Goal: Check status: Check status

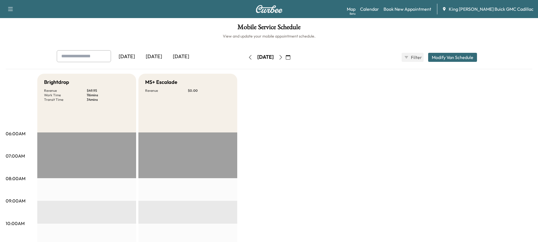
click at [153, 60] on div "[DATE]" at bounding box center [153, 56] width 27 height 13
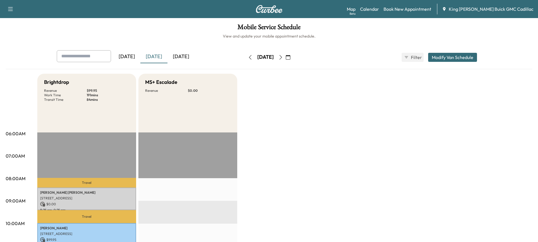
click at [179, 57] on div "[DATE]" at bounding box center [181, 56] width 27 height 13
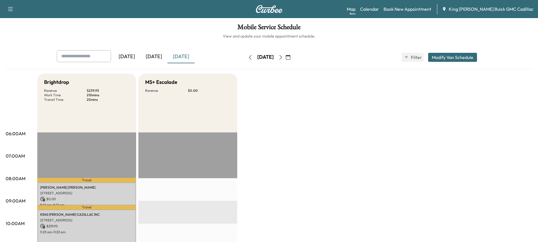
click at [279, 68] on div "[DATE] [DATE] [DATE] [DATE] October 2025 S M T W T F S 28 29 30 1 2 3 4 5 6 7 8…" at bounding box center [269, 59] width 527 height 19
click at [286, 56] on button "button" at bounding box center [281, 57] width 10 height 9
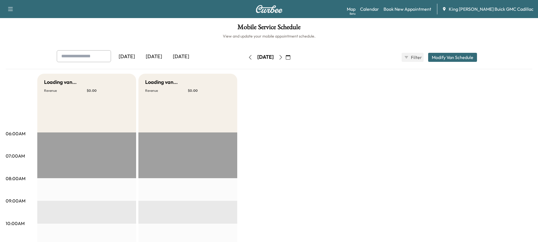
click at [283, 56] on icon "button" at bounding box center [281, 57] width 5 height 5
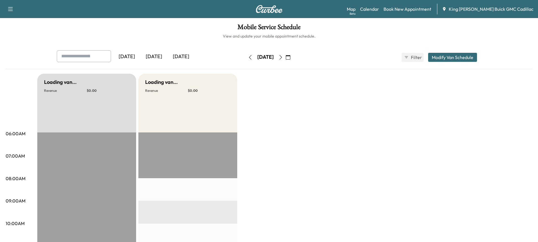
click at [286, 56] on button "button" at bounding box center [281, 57] width 10 height 9
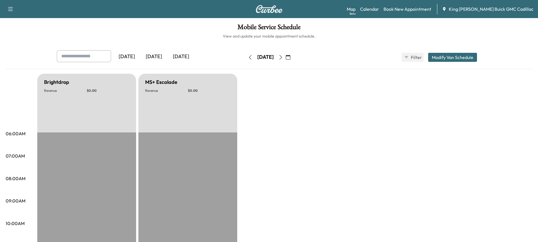
click at [245, 54] on button "button" at bounding box center [250, 57] width 10 height 9
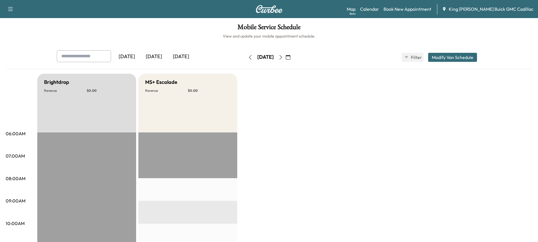
click at [245, 54] on button "button" at bounding box center [250, 57] width 10 height 9
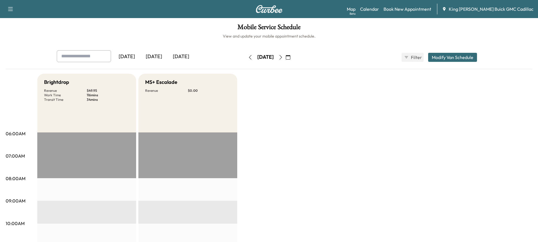
drag, startPoint x: 240, startPoint y: 54, endPoint x: 235, endPoint y: 58, distance: 6.6
click at [245, 58] on button "button" at bounding box center [250, 57] width 10 height 9
click at [249, 58] on icon "button" at bounding box center [250, 57] width 3 height 5
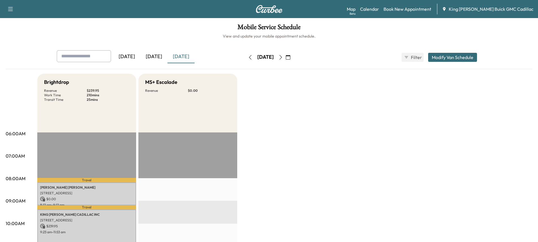
click at [245, 60] on button "button" at bounding box center [250, 57] width 10 height 9
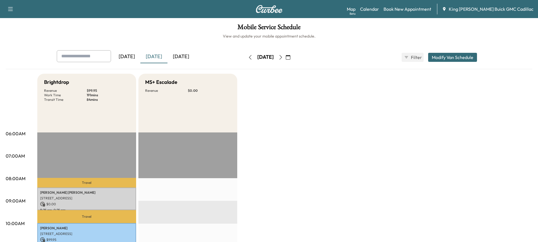
click at [150, 58] on div "[DATE]" at bounding box center [153, 56] width 27 height 13
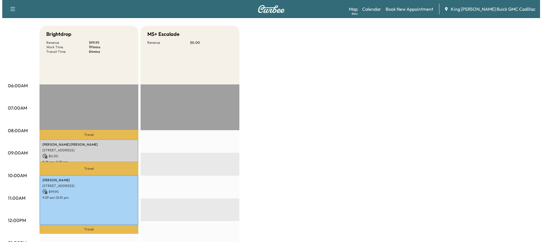
scroll to position [56, 0]
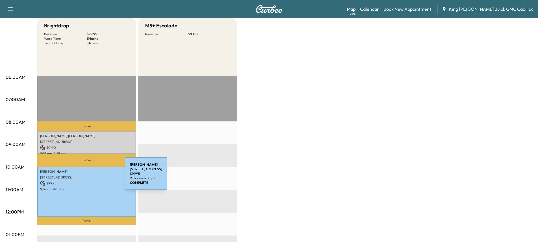
click at [78, 176] on p "[STREET_ADDRESS]" at bounding box center [86, 177] width 93 height 5
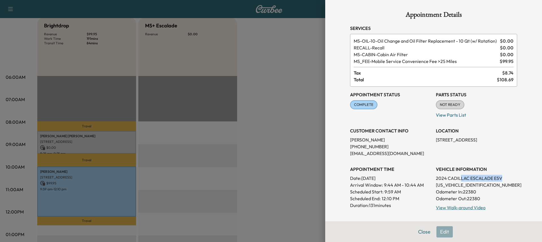
drag, startPoint x: 457, startPoint y: 177, endPoint x: 526, endPoint y: 175, distance: 68.7
click at [526, 175] on div "Appointment Details Services MS-OIL-10 - Oil Change and Oil Filter Replacement …" at bounding box center [433, 121] width 217 height 242
